Goal: Transaction & Acquisition: Register for event/course

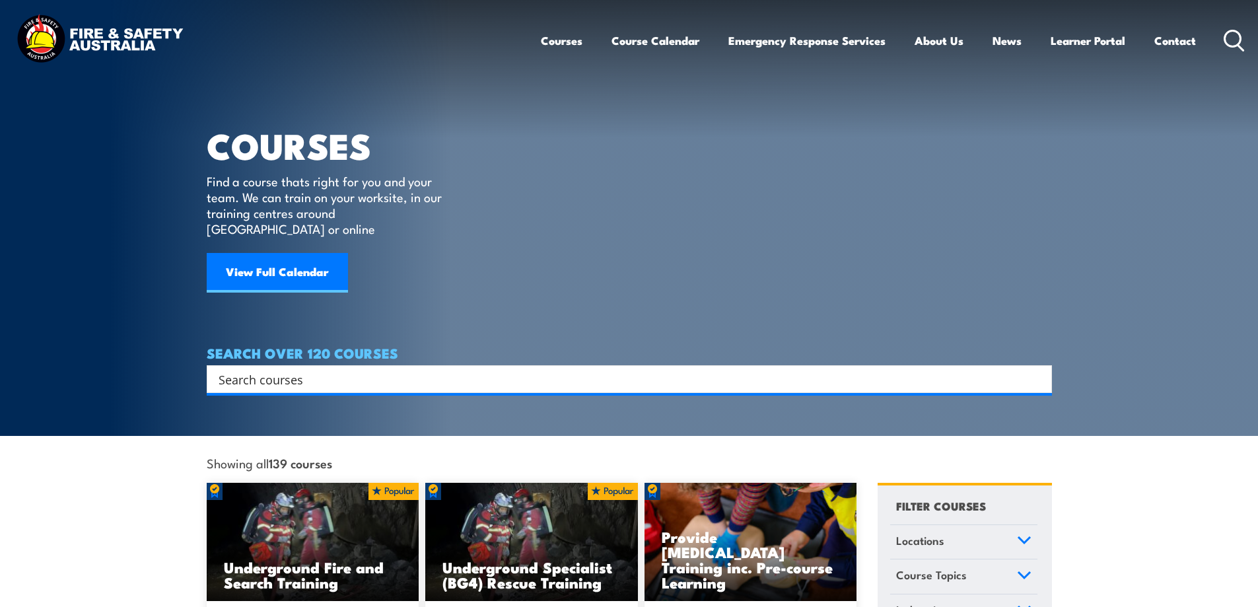
click at [302, 369] on input "Search input" at bounding box center [621, 379] width 804 height 20
type input "fire extinguisher"
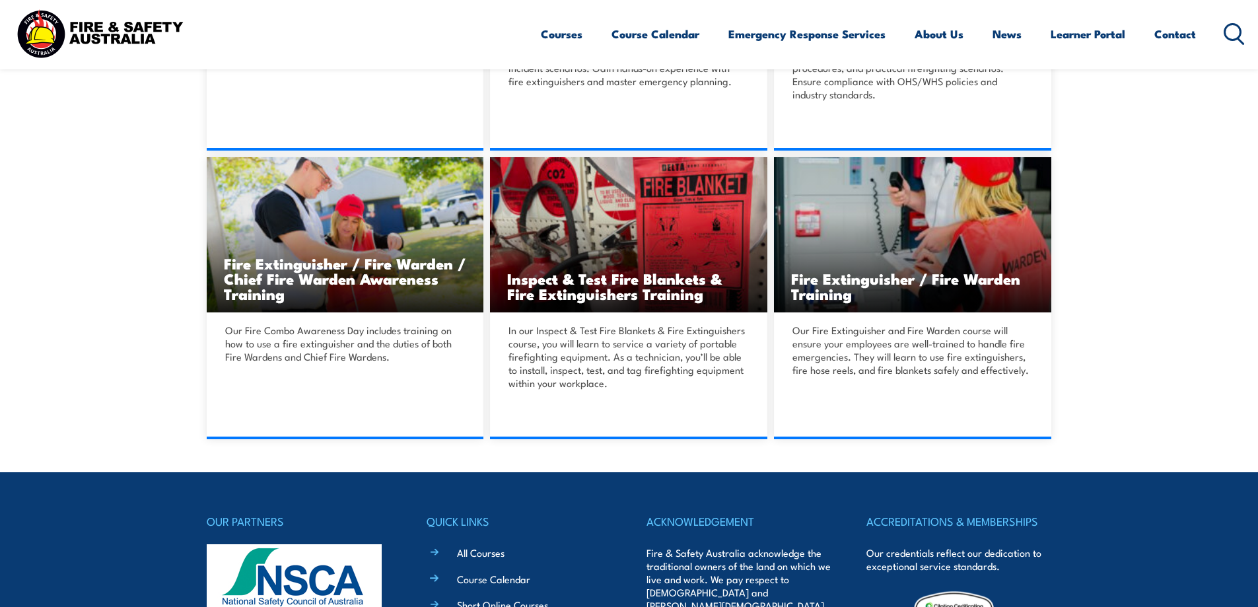
scroll to position [594, 0]
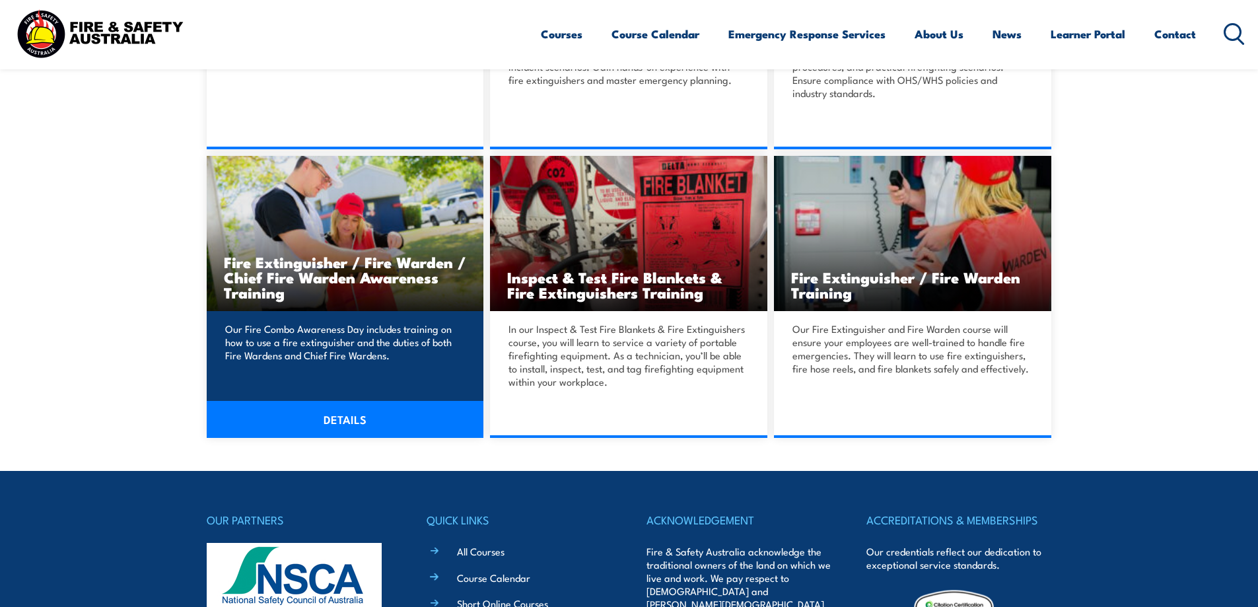
click at [342, 412] on link "DETAILS" at bounding box center [345, 419] width 277 height 37
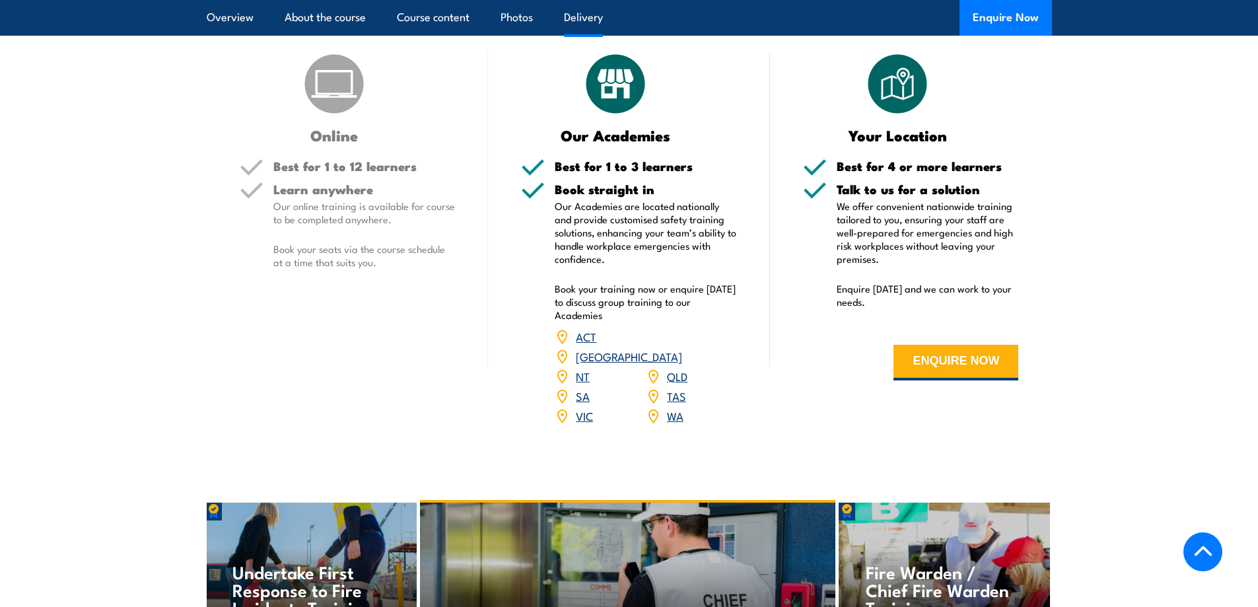
scroll to position [1783, 0]
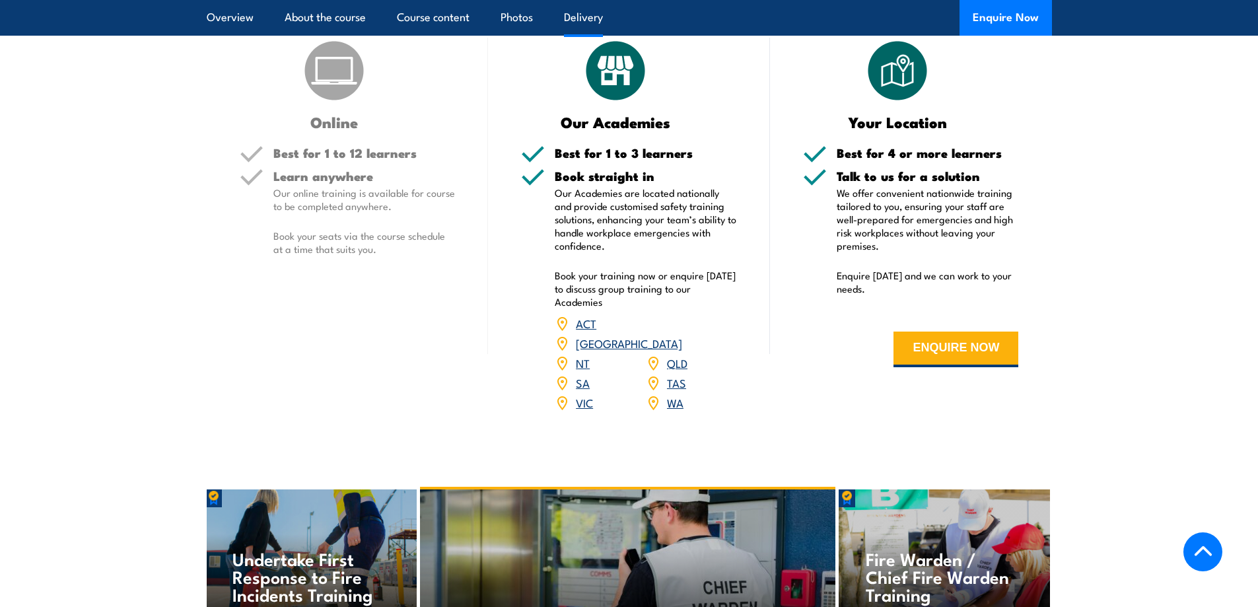
click at [586, 374] on link "SA" at bounding box center [583, 382] width 14 height 16
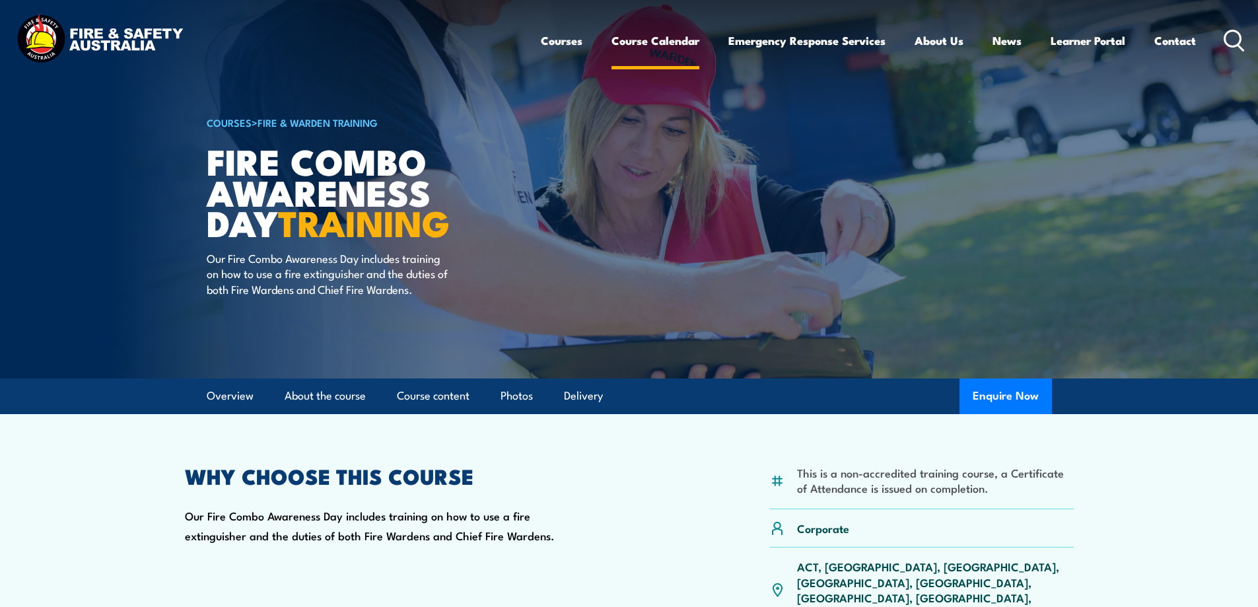
click at [655, 37] on link "Course Calendar" at bounding box center [655, 40] width 88 height 35
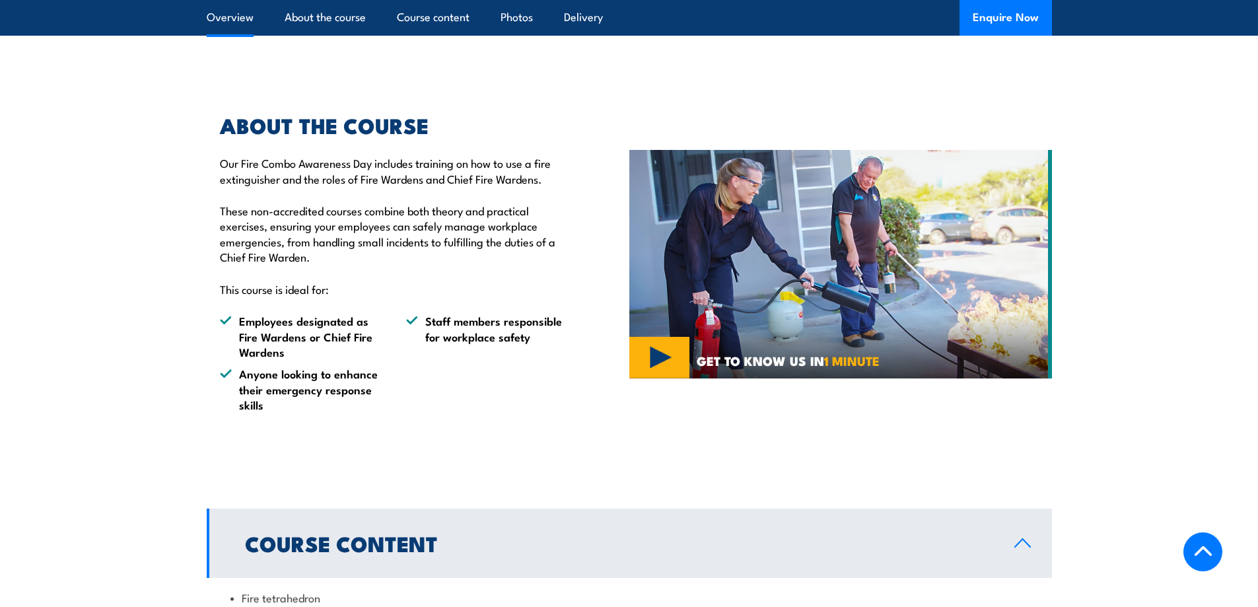
scroll to position [726, 0]
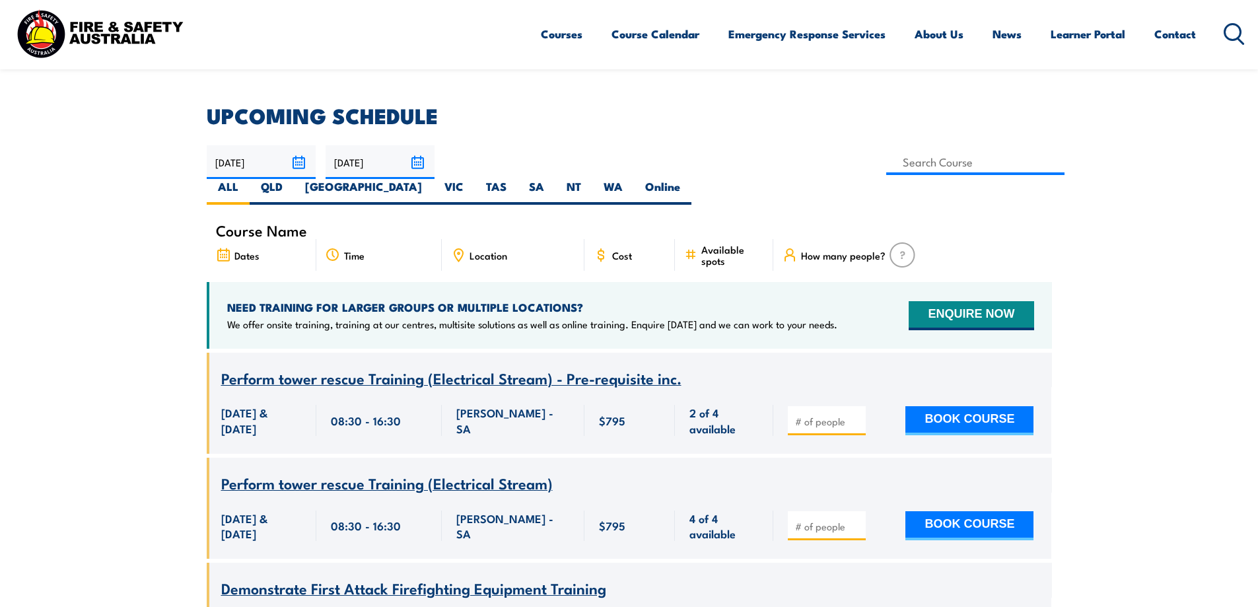
click at [555, 179] on label "SA" at bounding box center [537, 192] width 38 height 26
click at [553, 179] on input "SA" at bounding box center [548, 183] width 9 height 9
radio input "true"
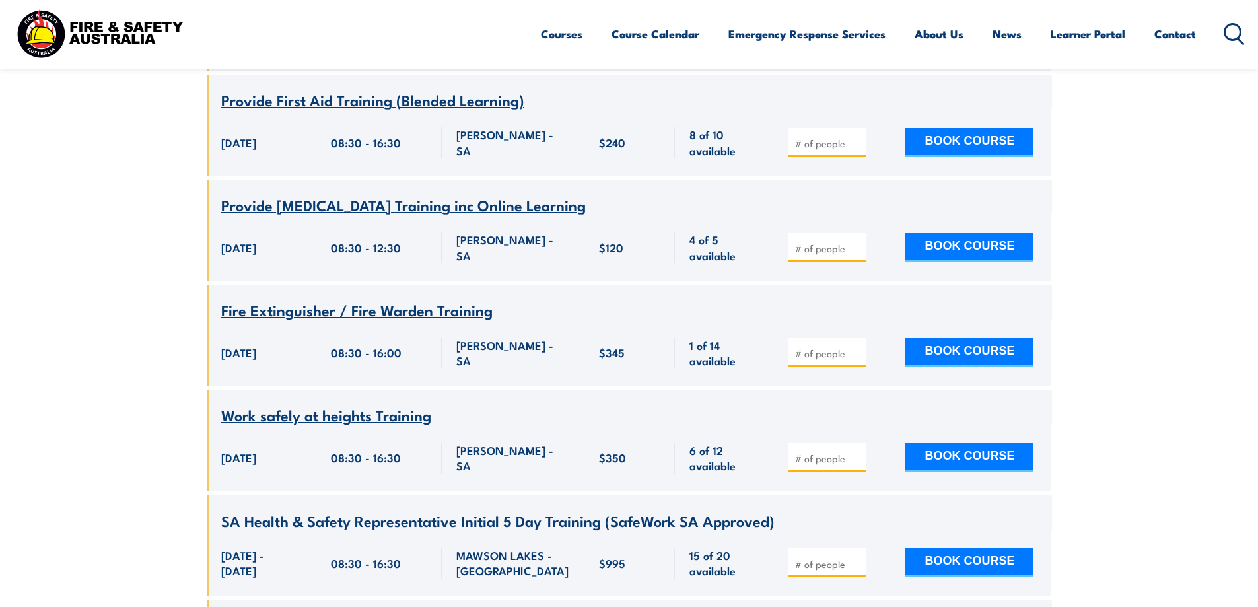
scroll to position [1057, 0]
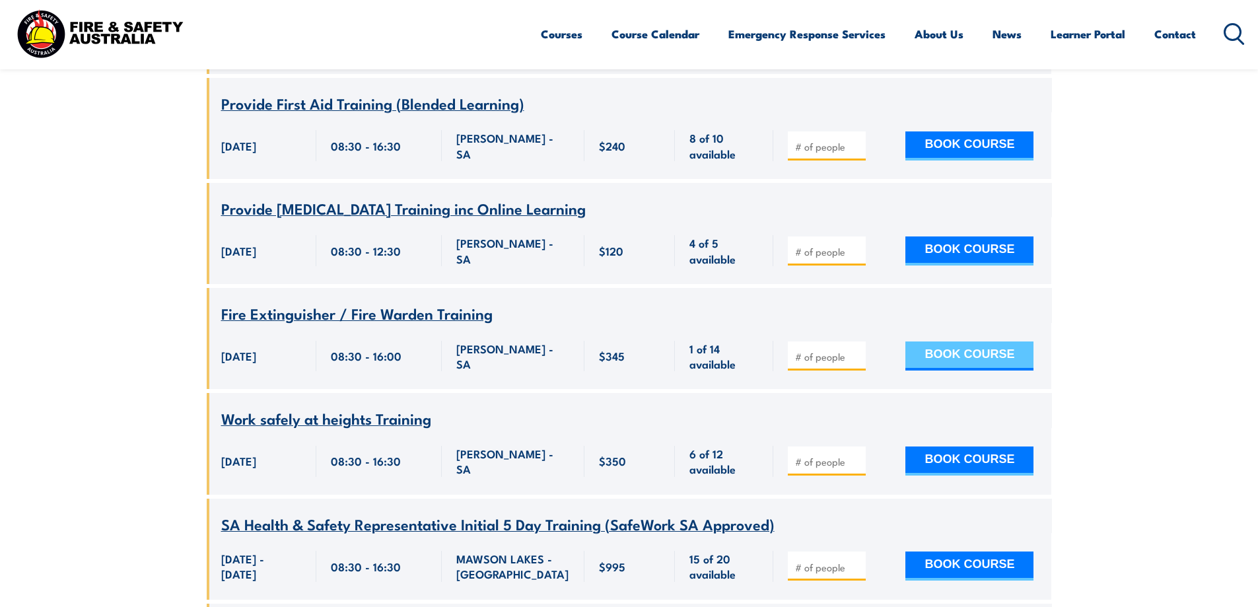
click at [969, 341] on button "BOOK COURSE" at bounding box center [969, 355] width 128 height 29
type input "1"
click at [979, 341] on button "BOOK COURSE" at bounding box center [969, 355] width 128 height 29
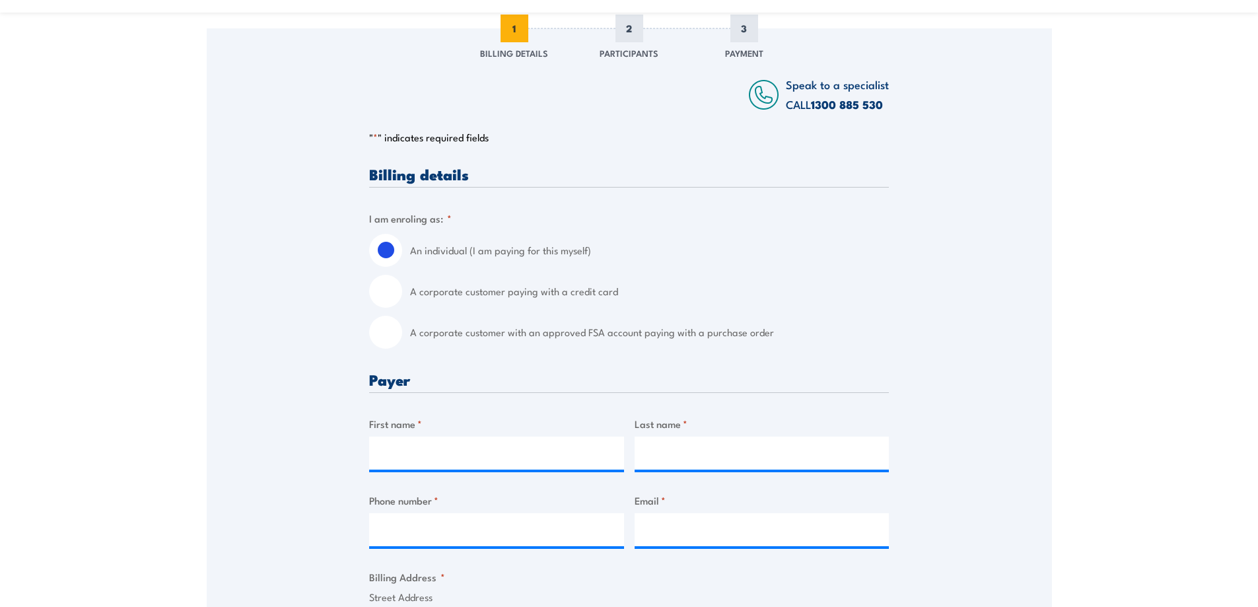
scroll to position [264, 0]
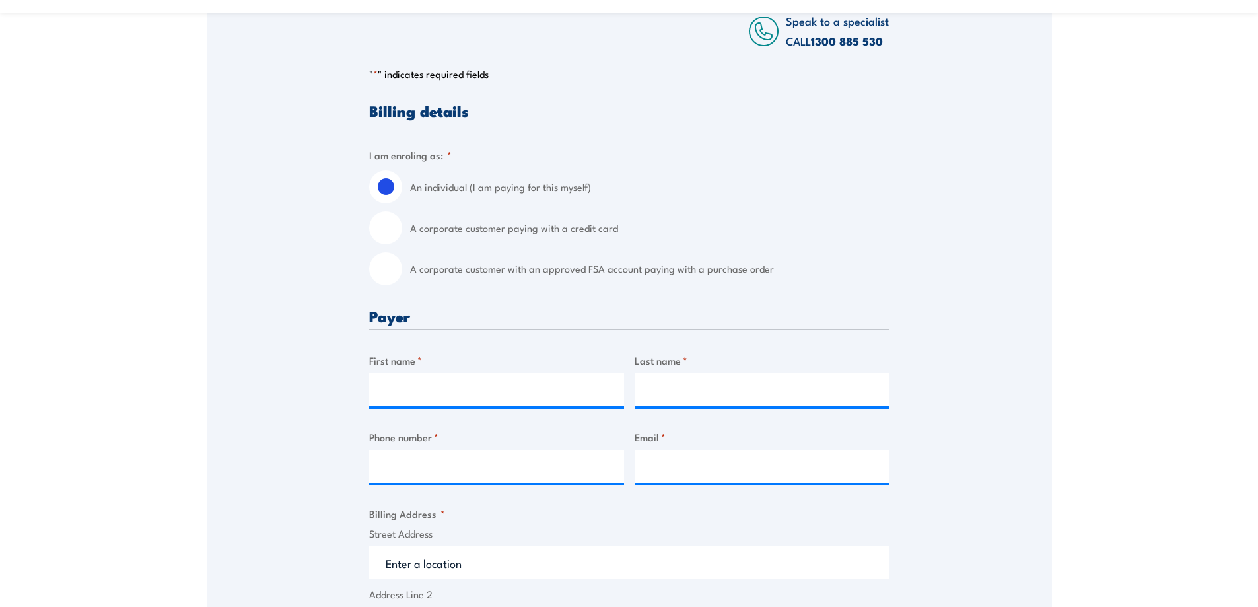
click at [393, 225] on input "A corporate customer paying with a credit card" at bounding box center [385, 227] width 33 height 33
radio input "true"
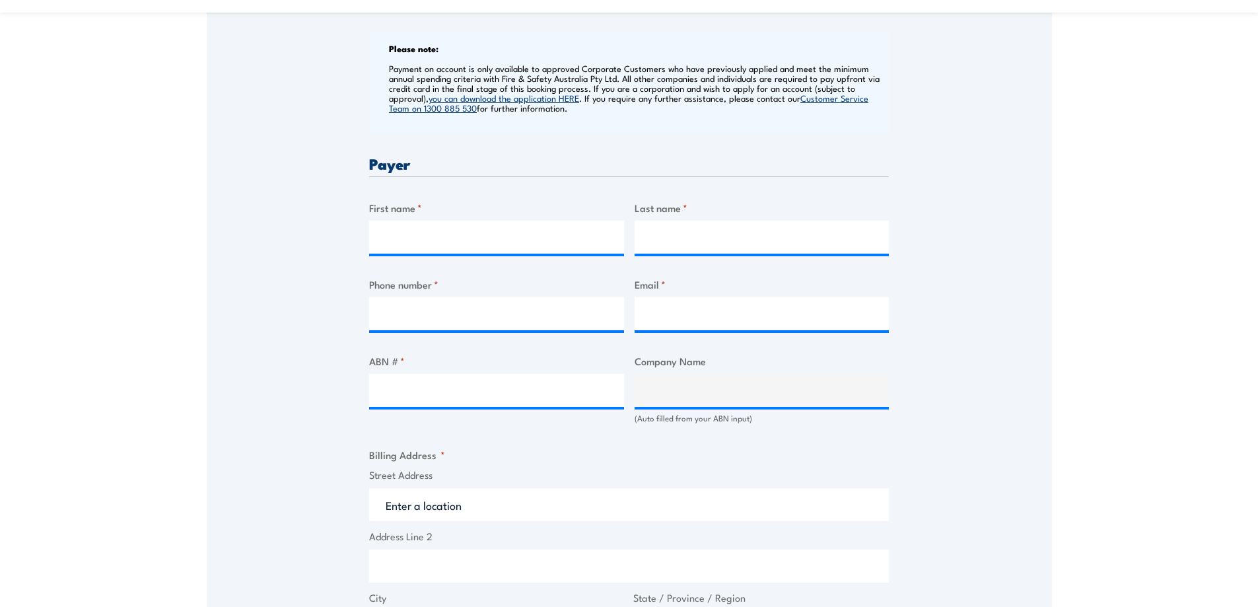
scroll to position [594, 0]
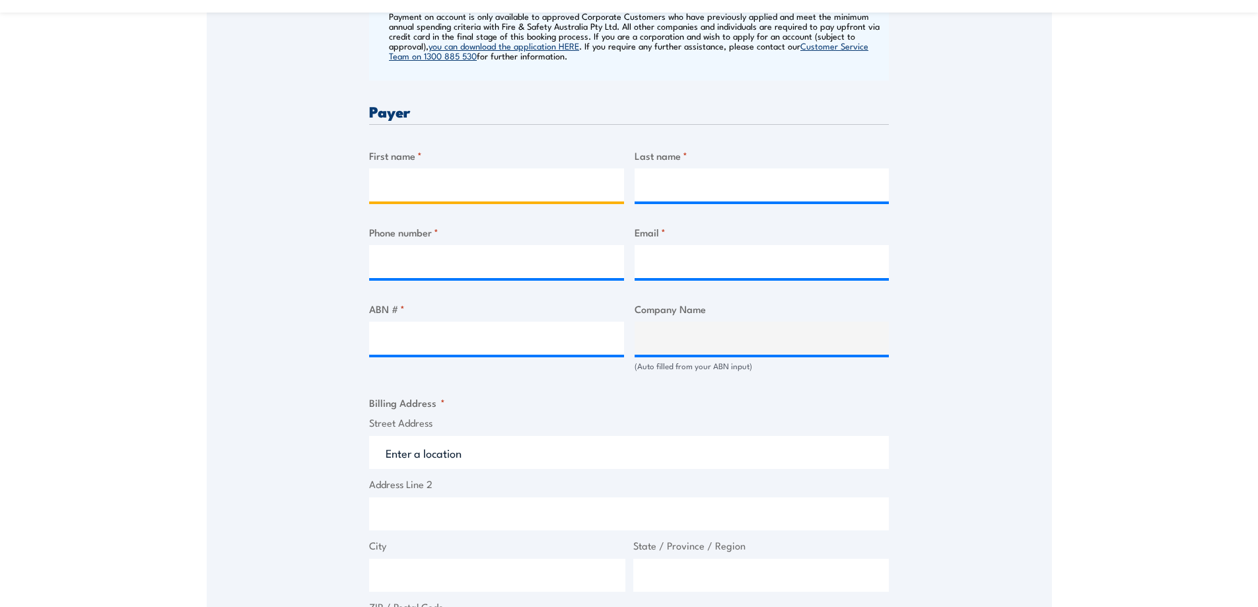
click at [396, 186] on input "First name *" at bounding box center [496, 184] width 255 height 33
type input "Di"
click at [659, 186] on input "Last name *" at bounding box center [762, 184] width 255 height 33
type input "Barry"
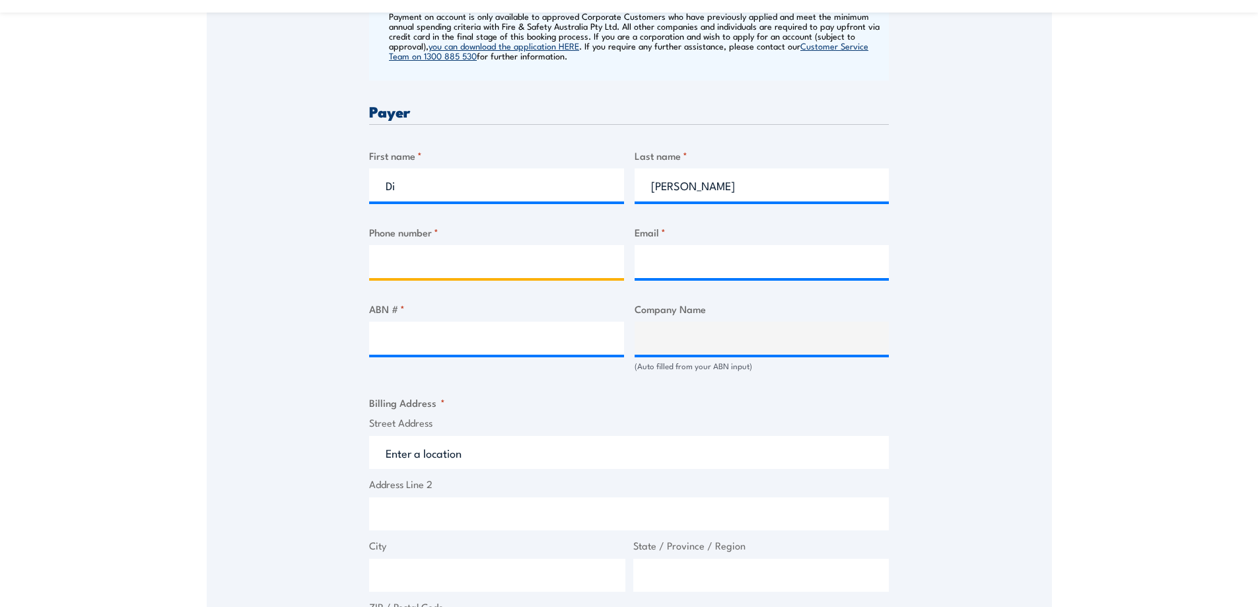
click at [471, 265] on input "Phone number *" at bounding box center [496, 261] width 255 height 33
type input "0882513242"
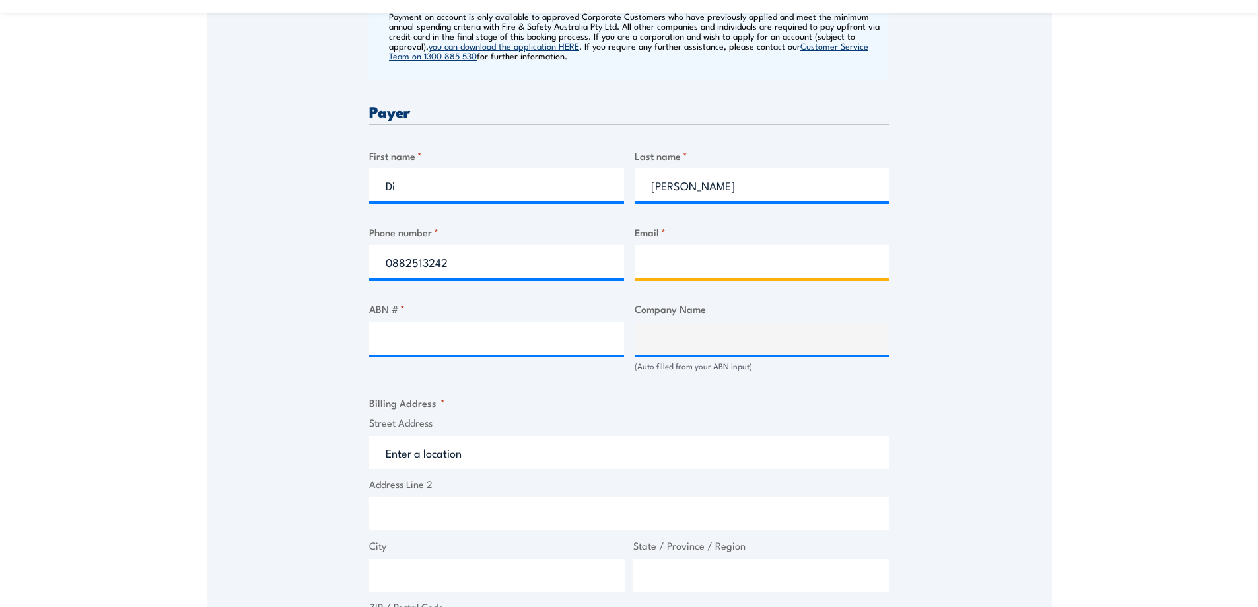
click at [683, 258] on input "Email *" at bounding box center [762, 261] width 255 height 33
type input "admin@grovescaff.com.au"
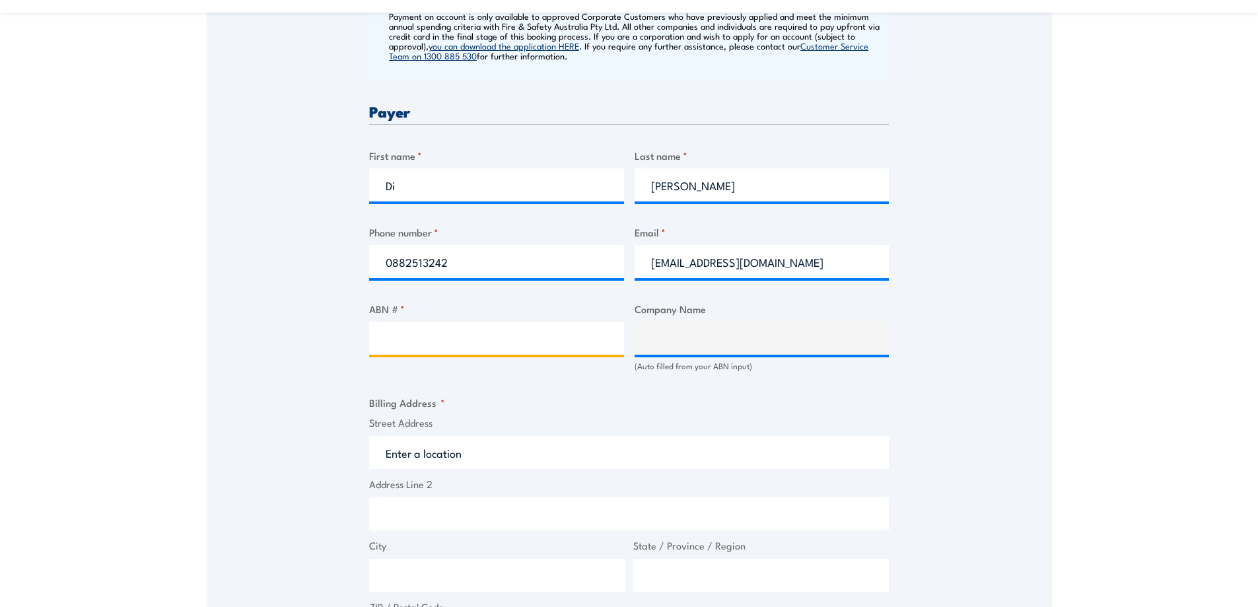
click at [405, 342] on input "ABN # *" at bounding box center [496, 338] width 255 height 33
type input "91124524250"
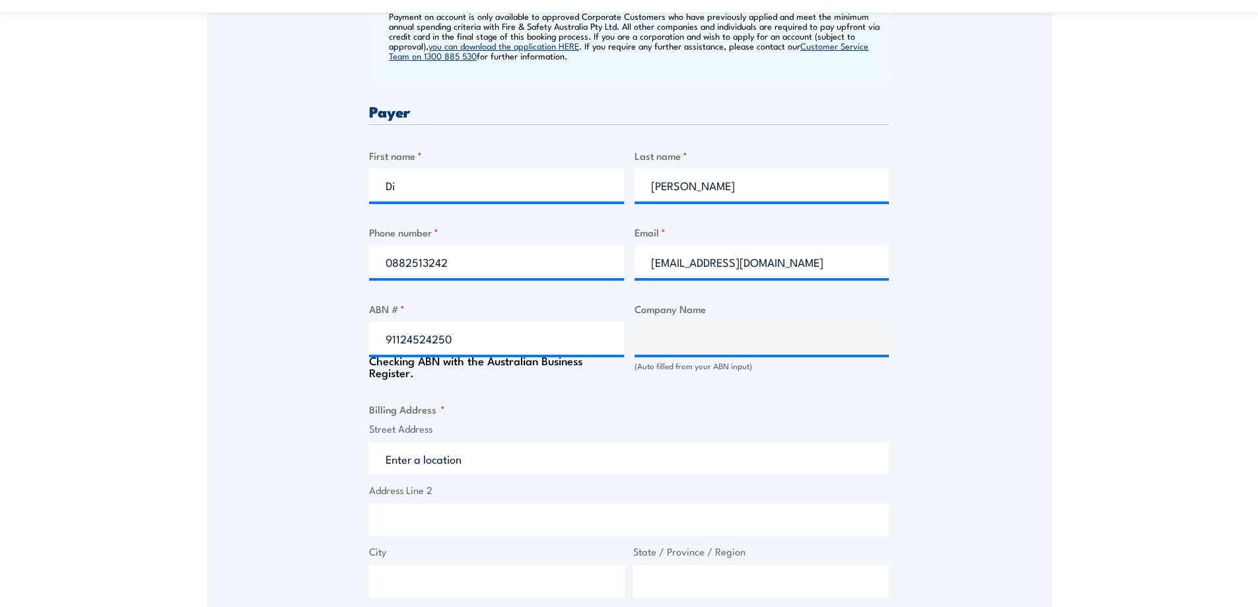
type input "Grove Scaffold & Scissor Hire Pty Ltd"
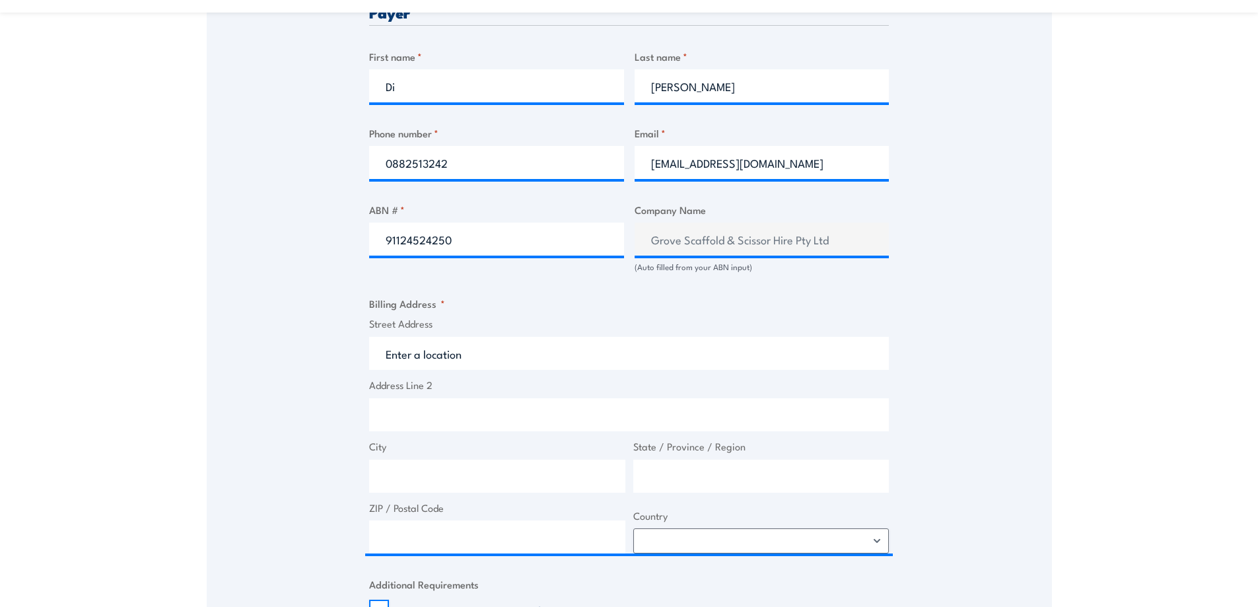
scroll to position [792, 0]
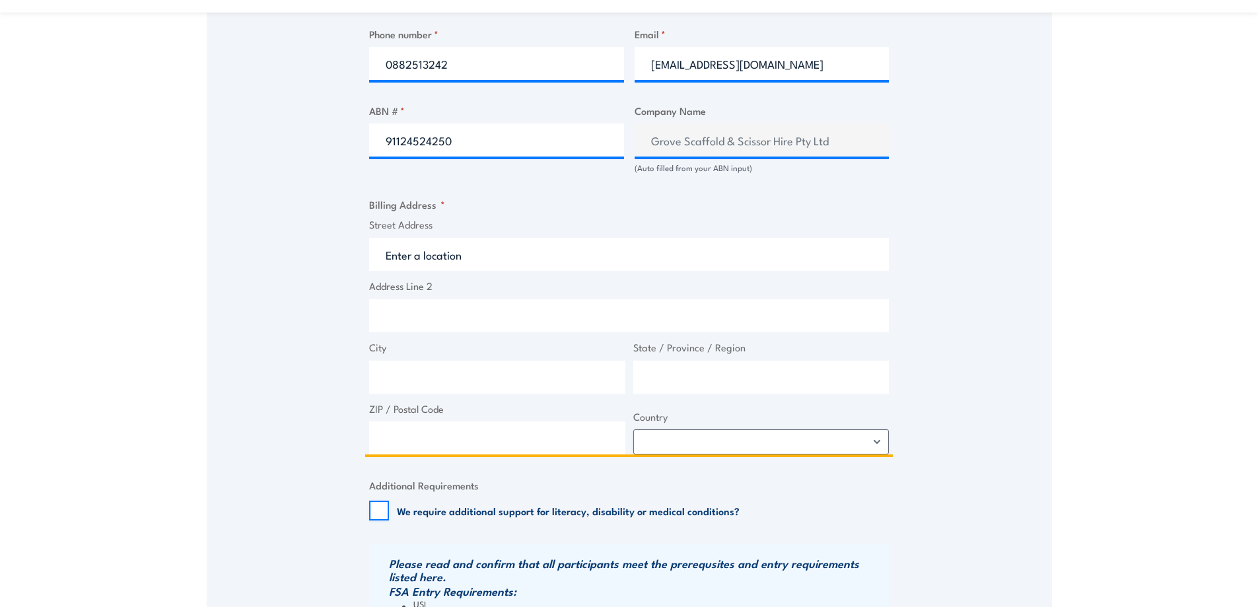
click at [420, 254] on input "Street Address" at bounding box center [629, 254] width 520 height 33
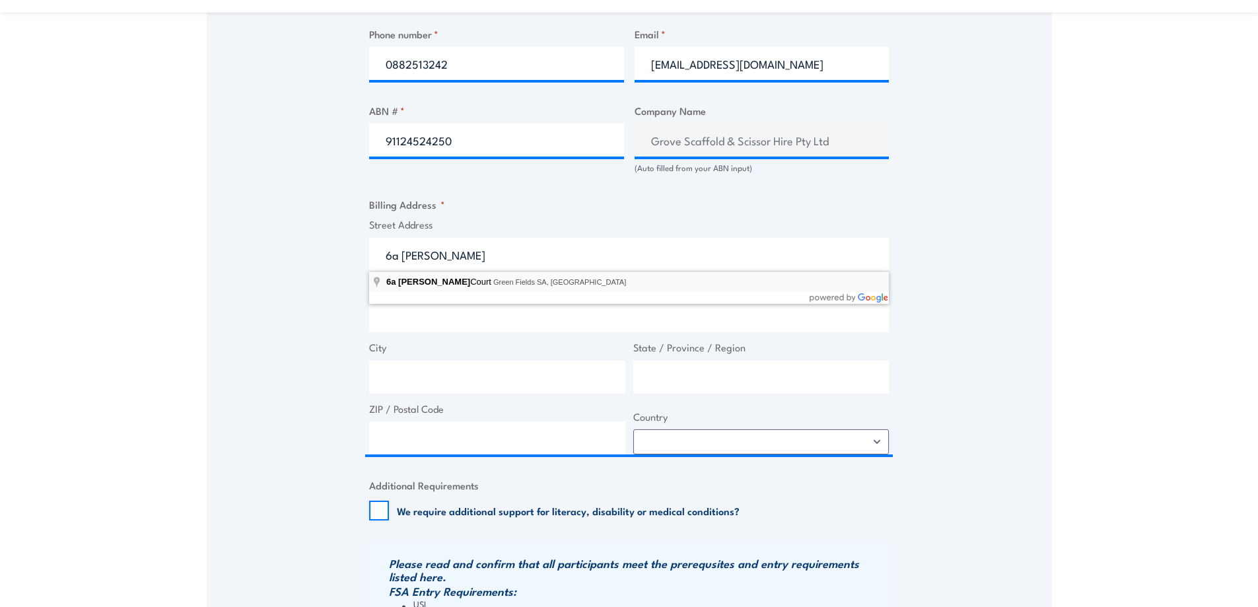
type input "6a Nucera Court, Green Fields SA, Australia"
type input "6 Nucera Ct"
type input "Green Fields"
type input "South Australia"
type input "5107"
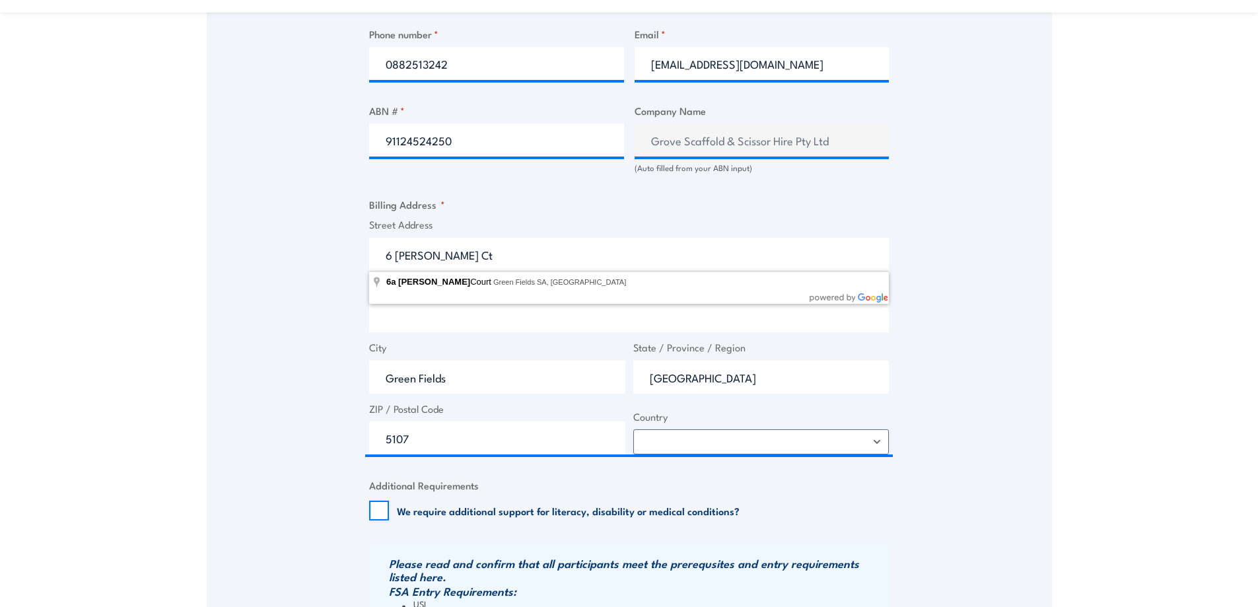
select select "Australia"
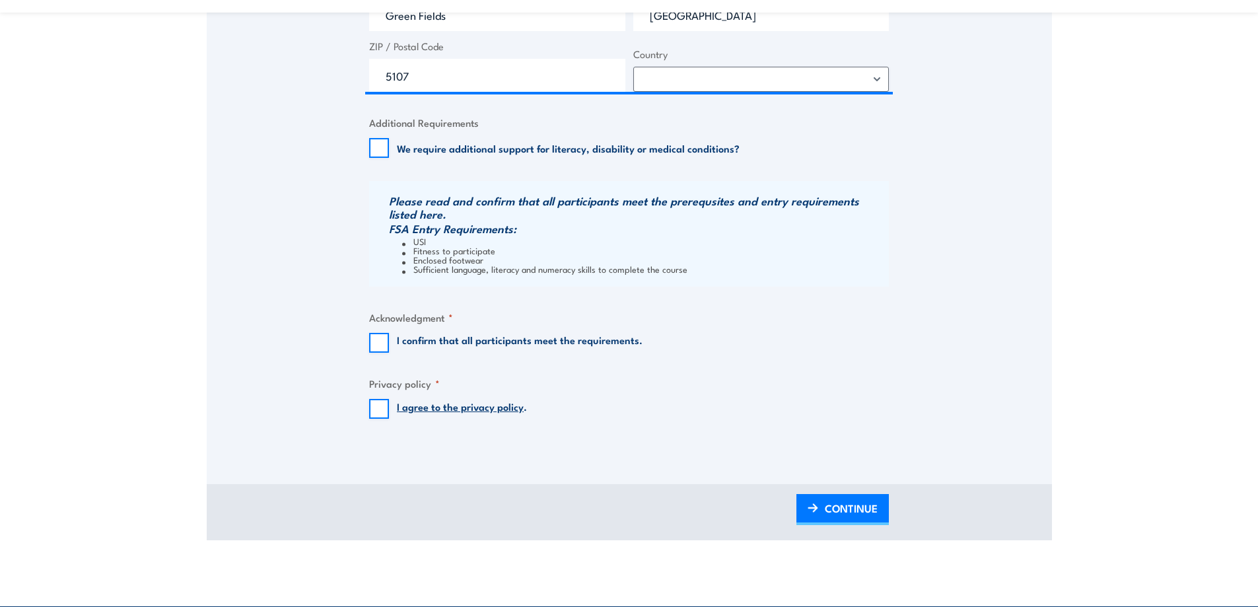
scroll to position [1189, 0]
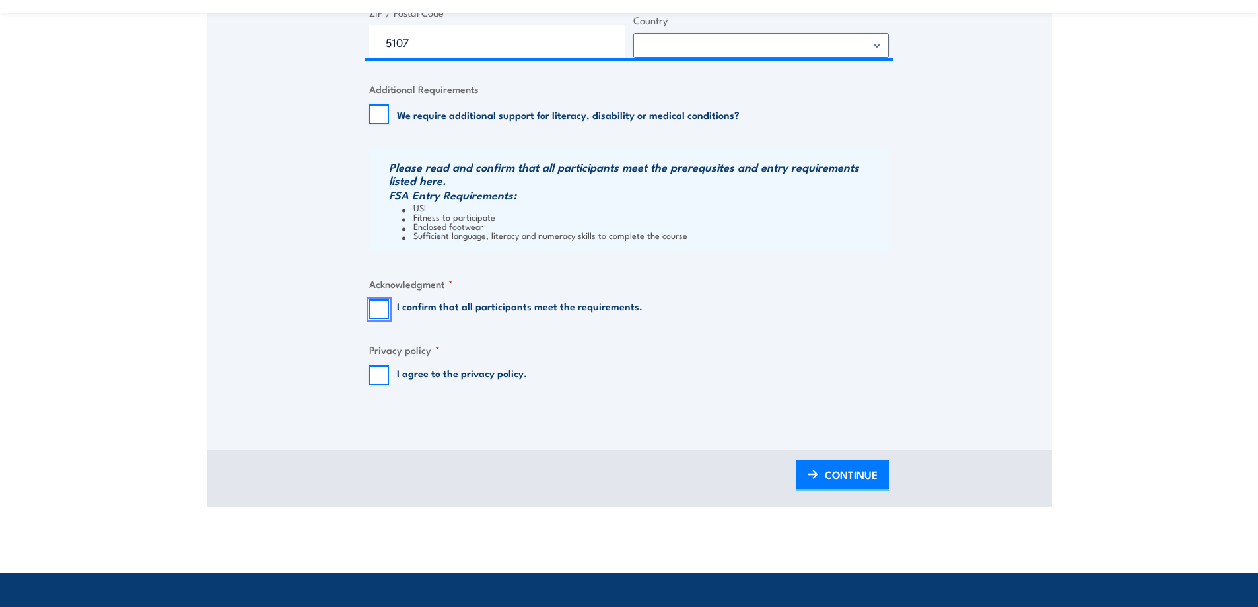
click at [382, 312] on input "I confirm that all participants meet the requirements." at bounding box center [379, 309] width 20 height 20
checkbox input "true"
click at [847, 471] on span "CONTINUE" at bounding box center [851, 474] width 53 height 35
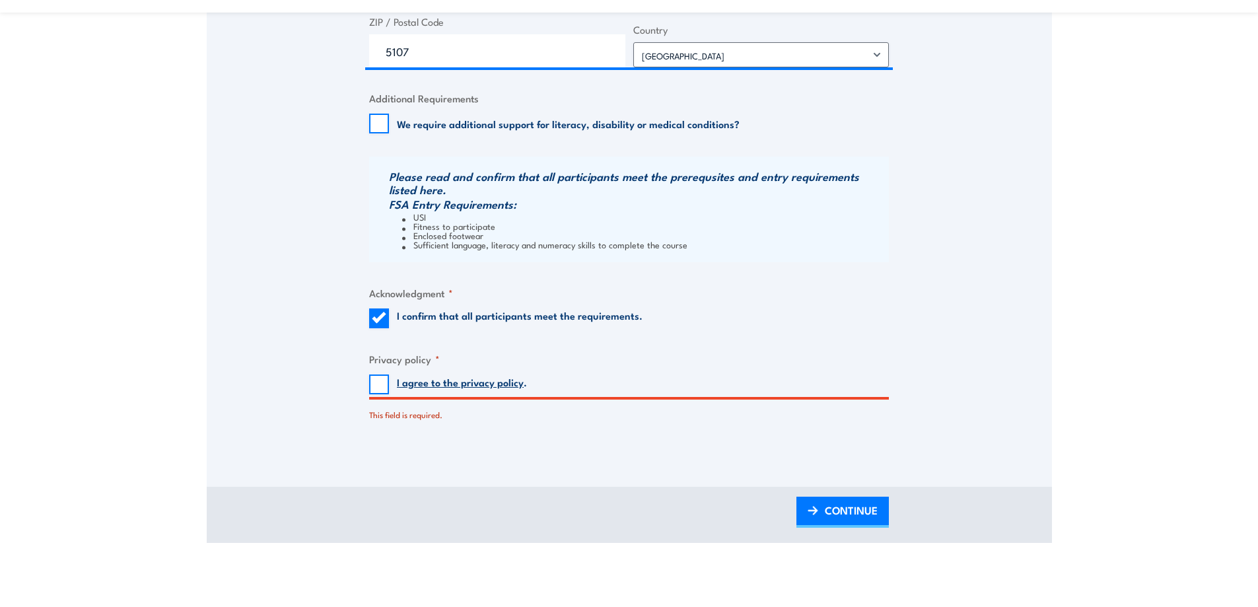
scroll to position [1232, 0]
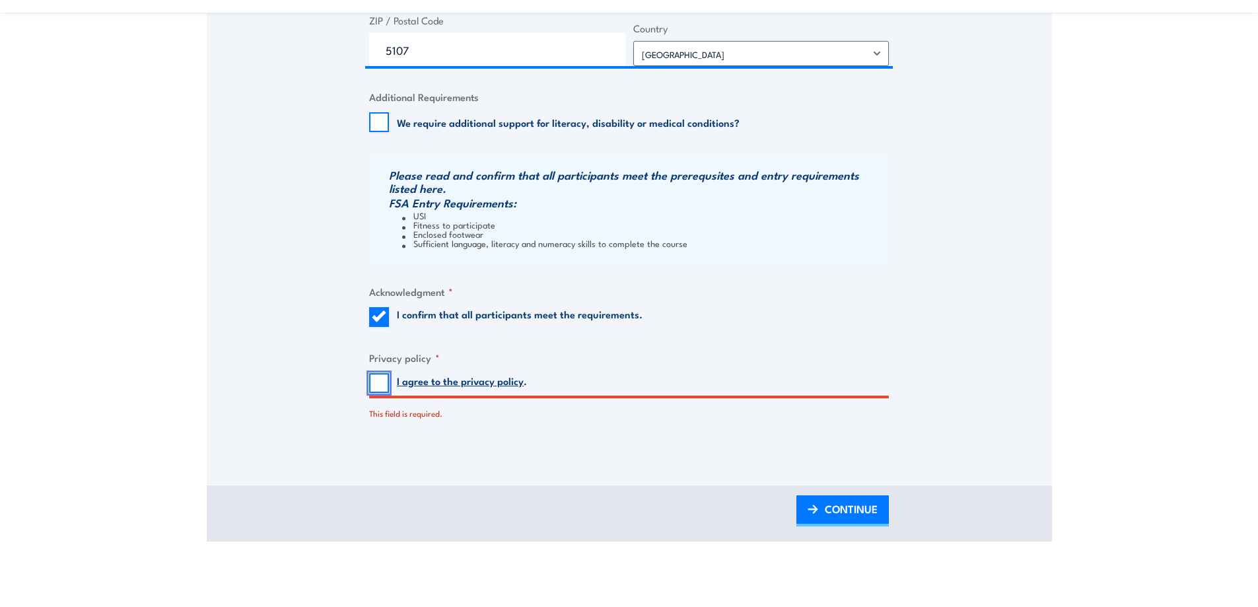
click at [378, 384] on input "I agree to the privacy policy ." at bounding box center [379, 383] width 20 height 20
checkbox input "true"
click at [835, 505] on span "CONTINUE" at bounding box center [851, 508] width 53 height 35
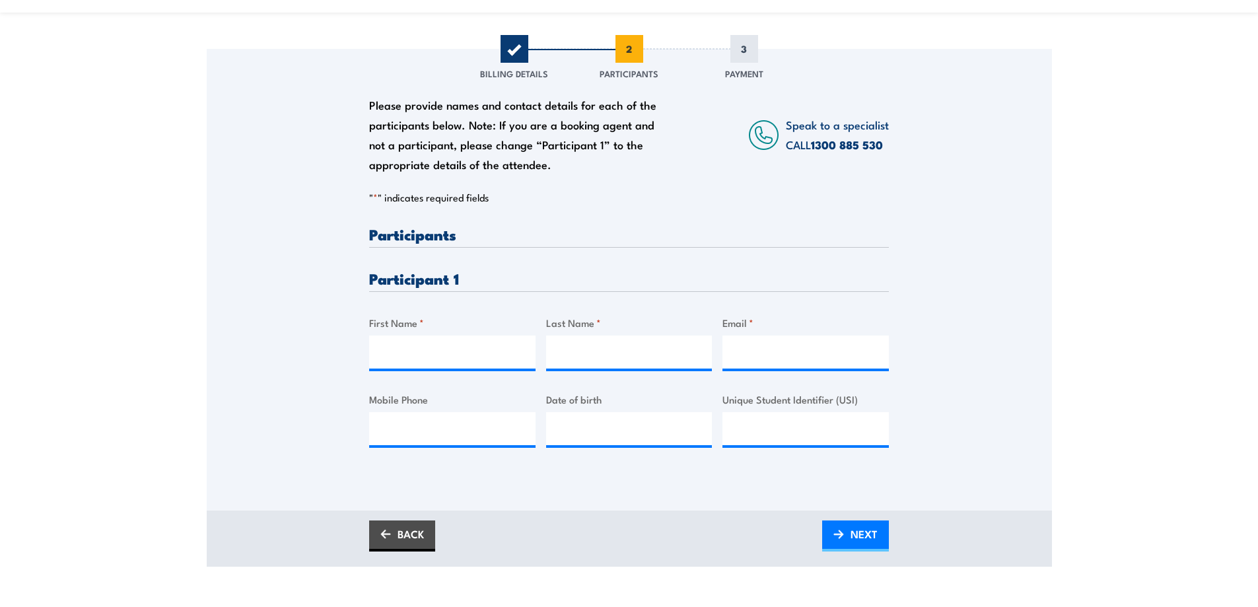
scroll to position [198, 0]
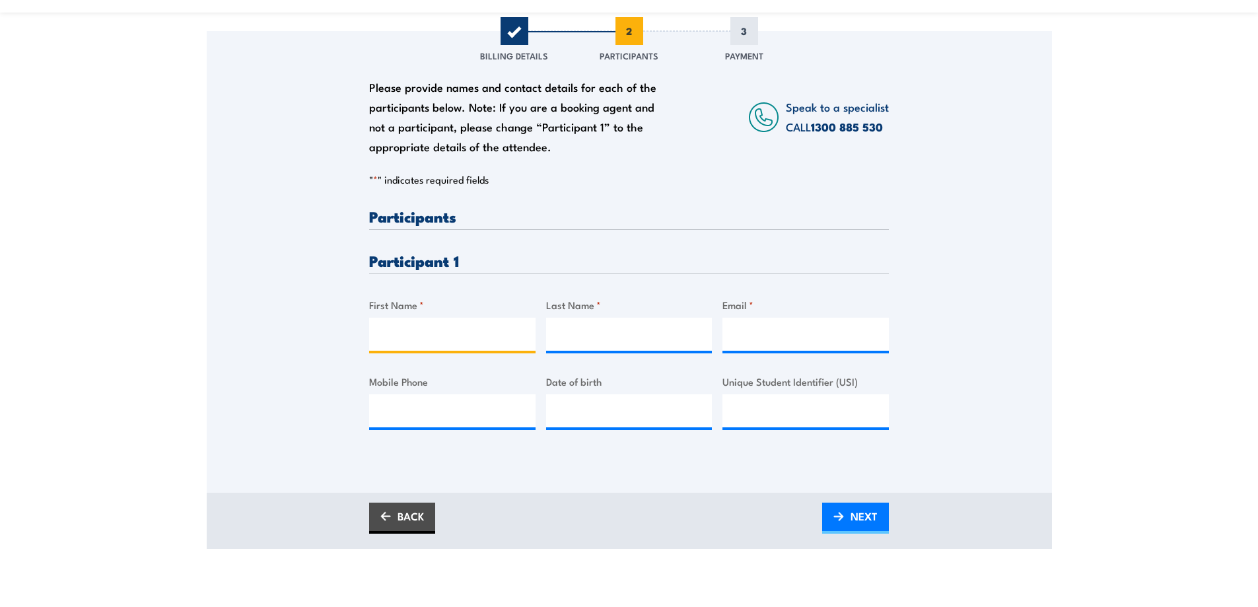
click at [477, 336] on input "First Name *" at bounding box center [452, 334] width 166 height 33
type input "Adam"
click at [630, 337] on input "Last Name *" at bounding box center [629, 334] width 166 height 33
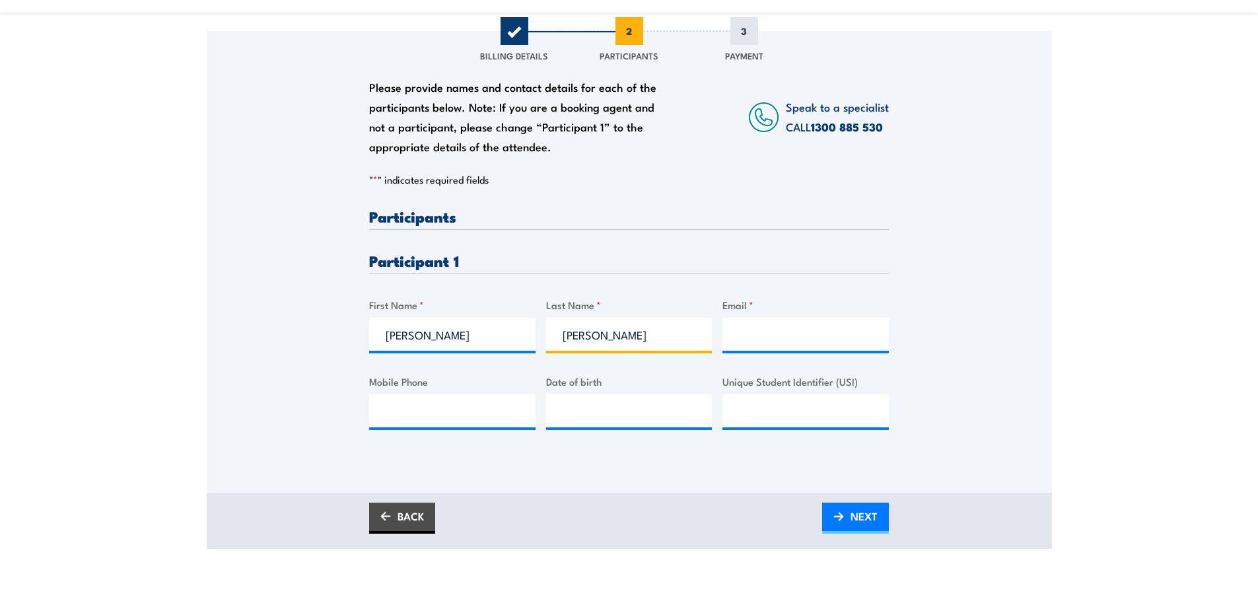
type input "Sumner"
type input "adam@grovescaff.com.au"
click at [406, 403] on input "Mobile Phone" at bounding box center [452, 410] width 166 height 33
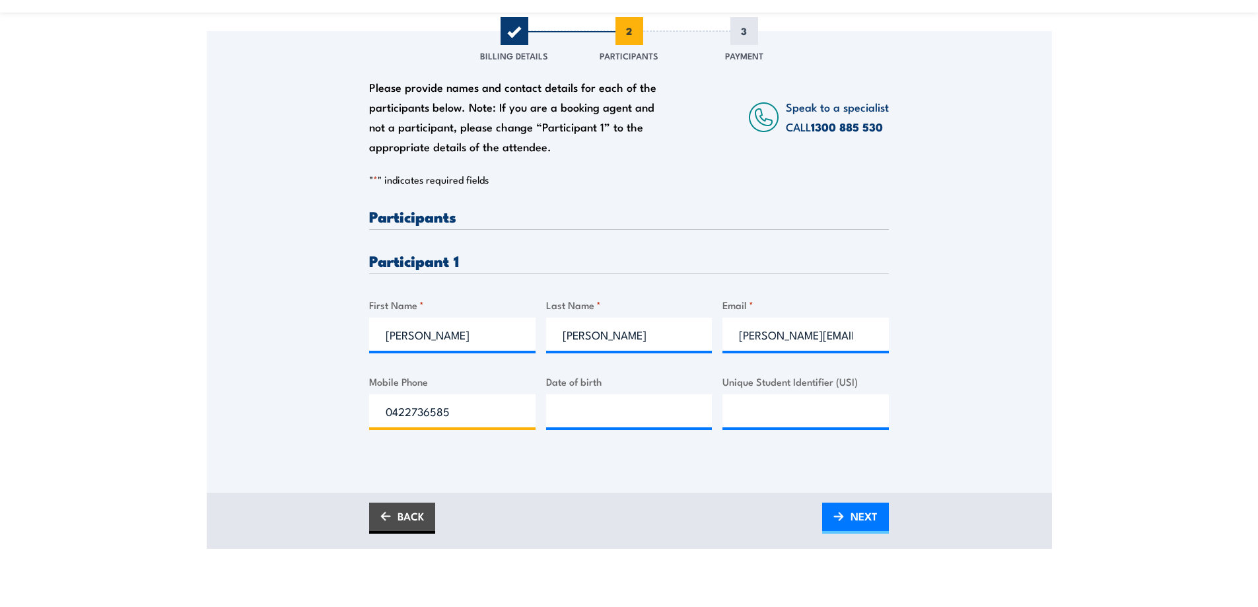
type input "0422736585"
click at [620, 400] on input "__/__/____" at bounding box center [629, 410] width 166 height 33
click at [563, 403] on input "__/__/____" at bounding box center [629, 410] width 166 height 33
type input "13/04/1995"
click at [769, 406] on input "Unique Student Identifier (USI)" at bounding box center [805, 410] width 166 height 33
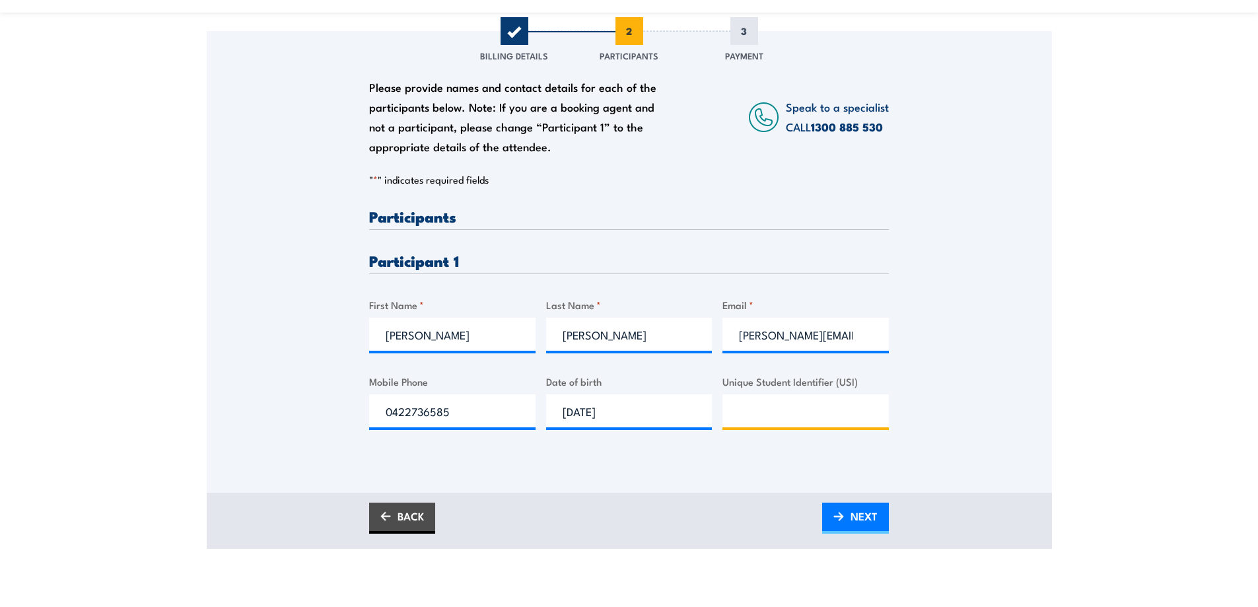
click at [746, 409] on input "Unique Student Identifier (USI)" at bounding box center [805, 410] width 166 height 33
drag, startPoint x: 826, startPoint y: 407, endPoint x: 704, endPoint y: 412, distance: 122.3
click at [704, 412] on div "Please provide names and contact details for each of the participants below. No…" at bounding box center [629, 330] width 520 height 242
type input "D7UQGXWDJW"
click at [853, 515] on span "NEXT" at bounding box center [864, 516] width 27 height 35
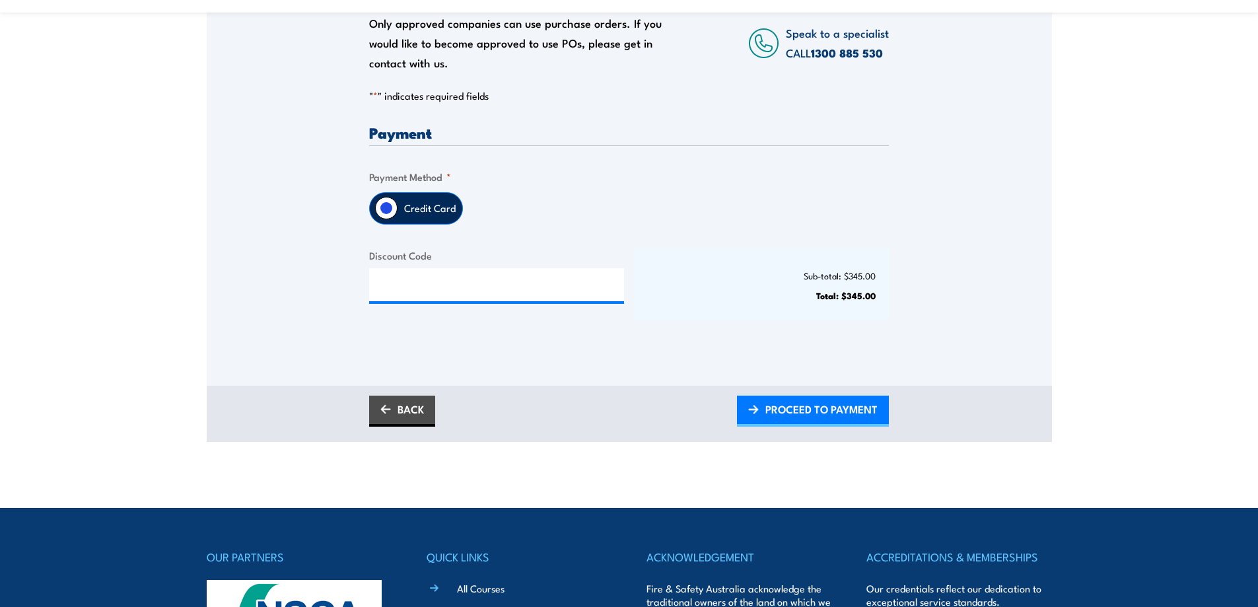
scroll to position [396, 0]
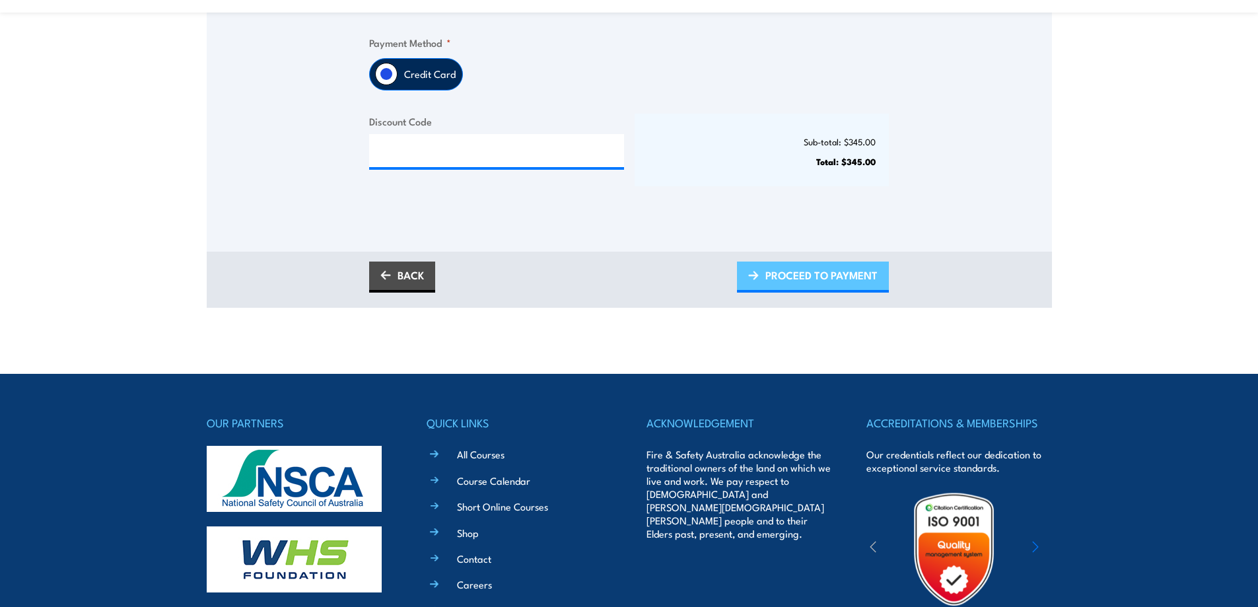
click at [807, 273] on span "PROCEED TO PAYMENT" at bounding box center [821, 275] width 112 height 35
